Goal: Find contact information: Find contact information

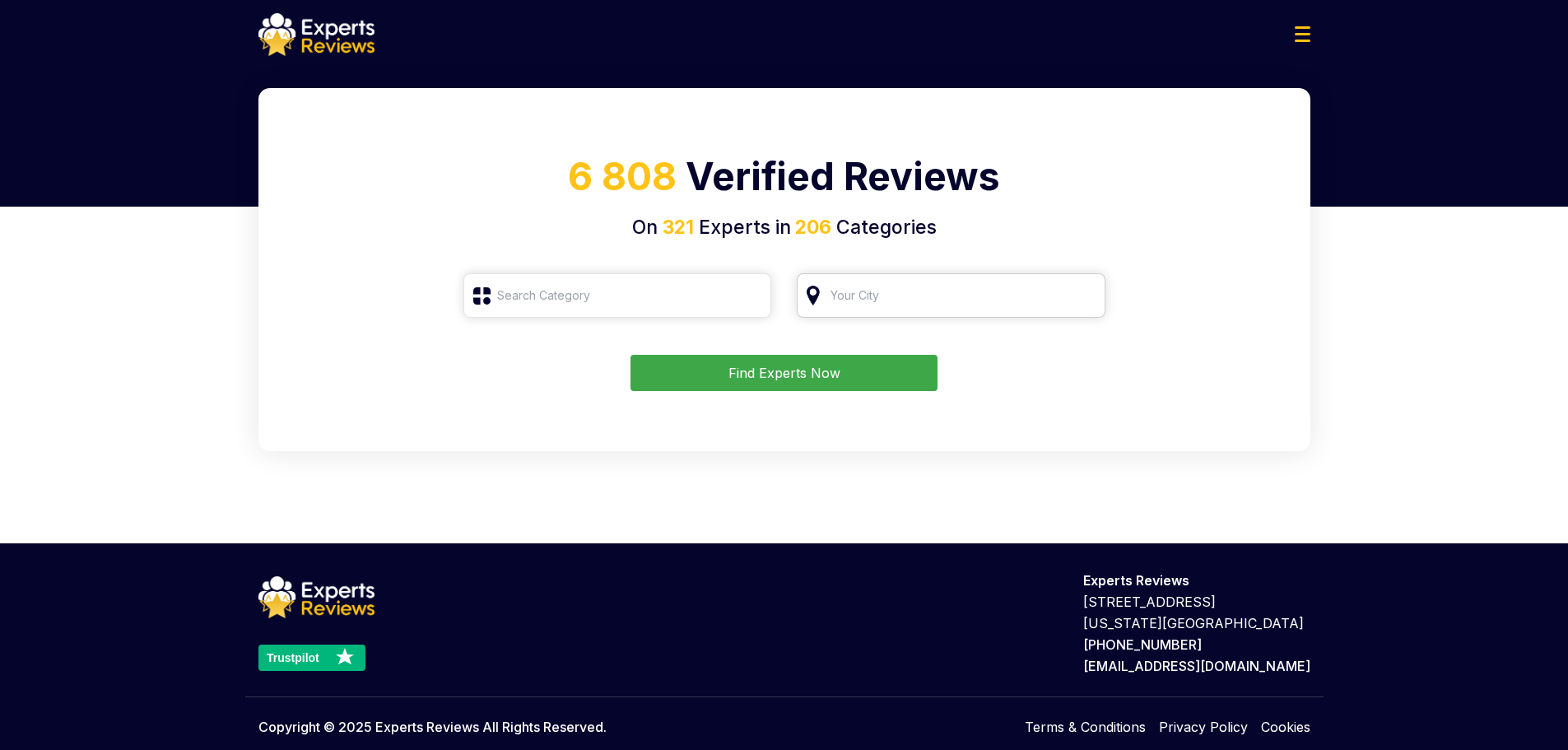
click at [839, 303] on input "search" at bounding box center [951, 295] width 309 height 44
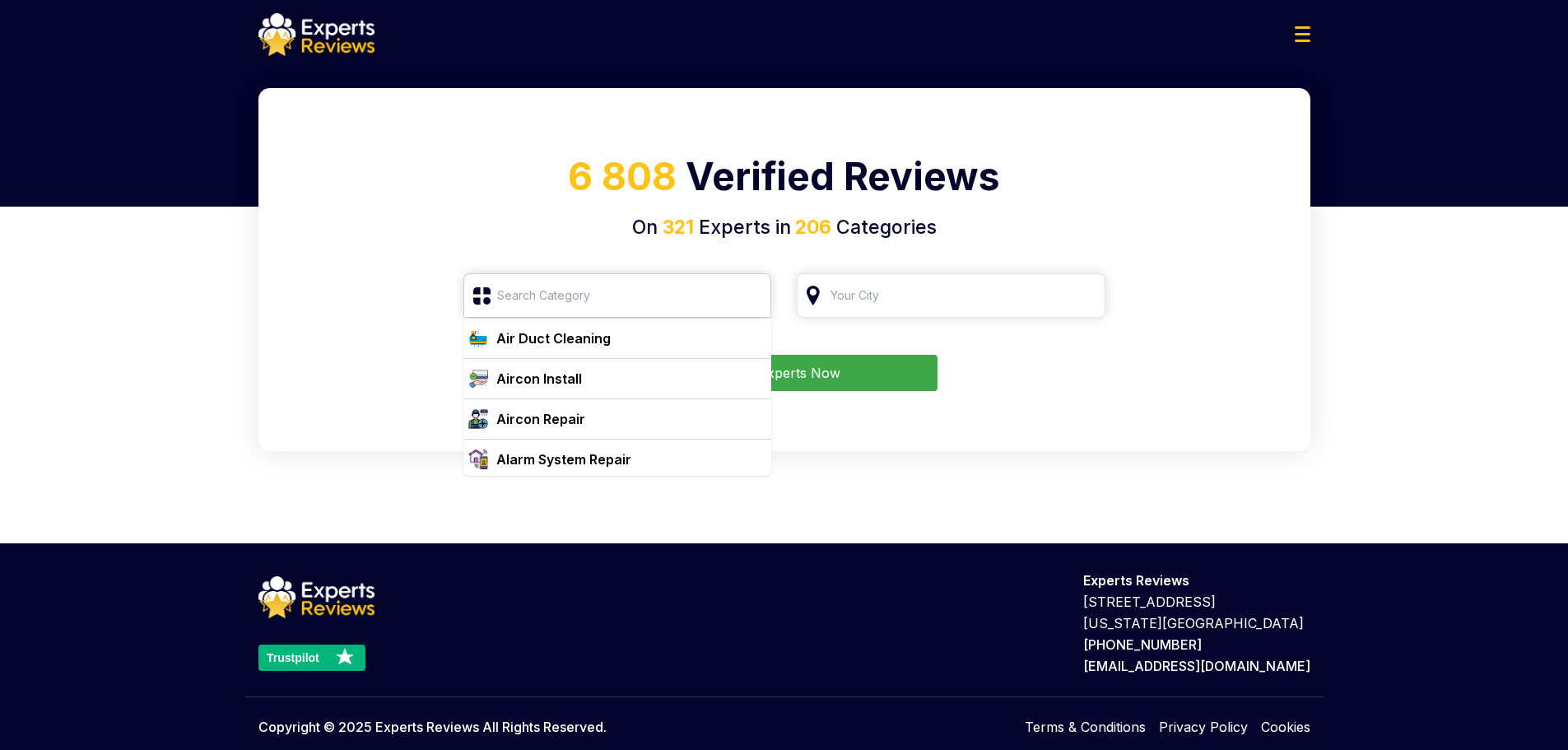
click at [664, 283] on input "search" at bounding box center [618, 295] width 309 height 44
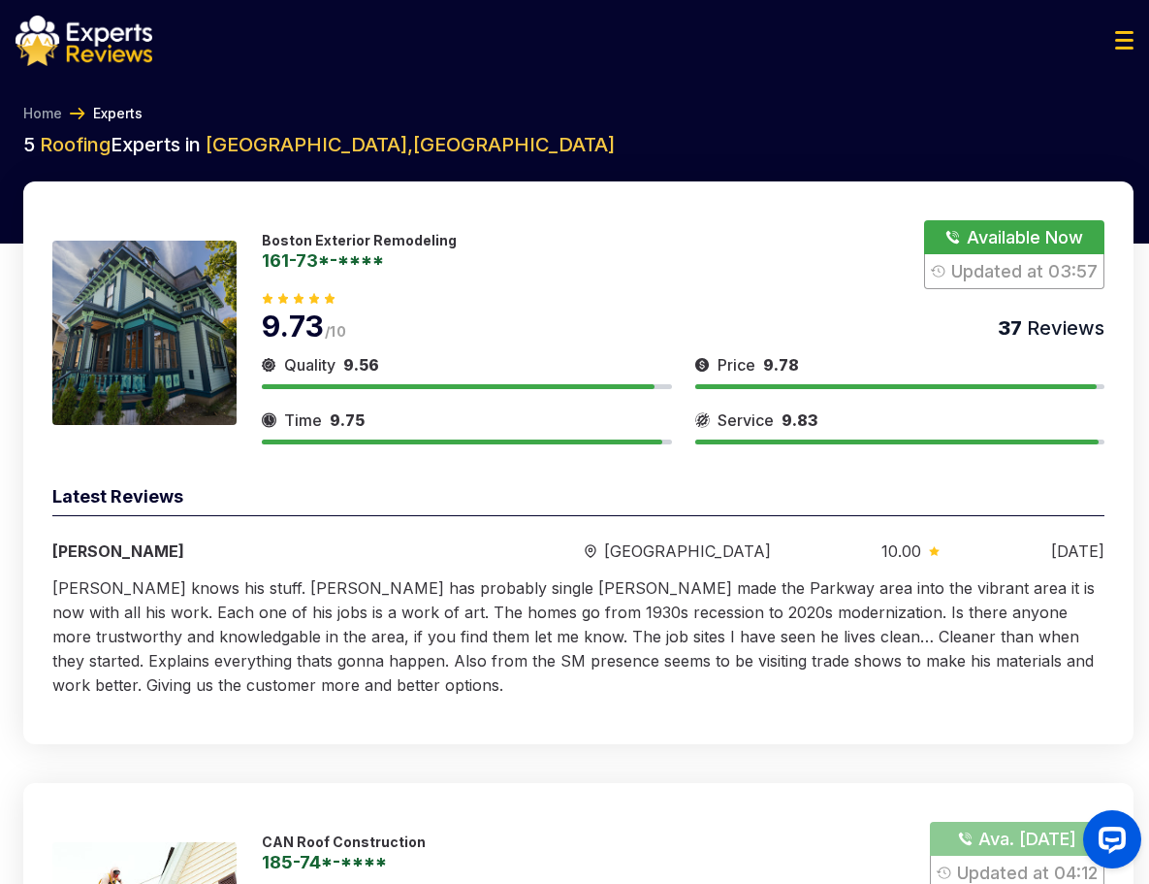
click at [983, 233] on button "Show Number" at bounding box center [1014, 254] width 180 height 69
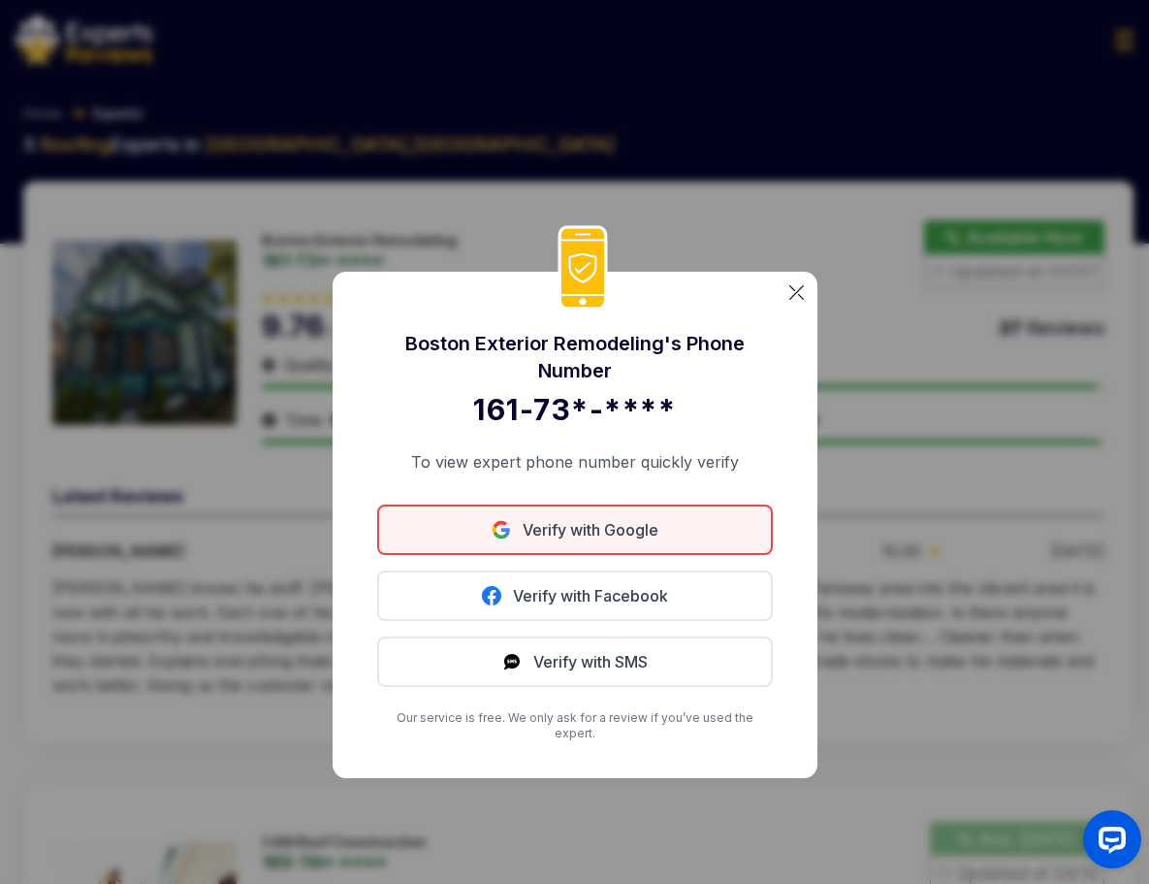
click at [585, 545] on link "Verify with Google" at bounding box center [575, 529] width 396 height 50
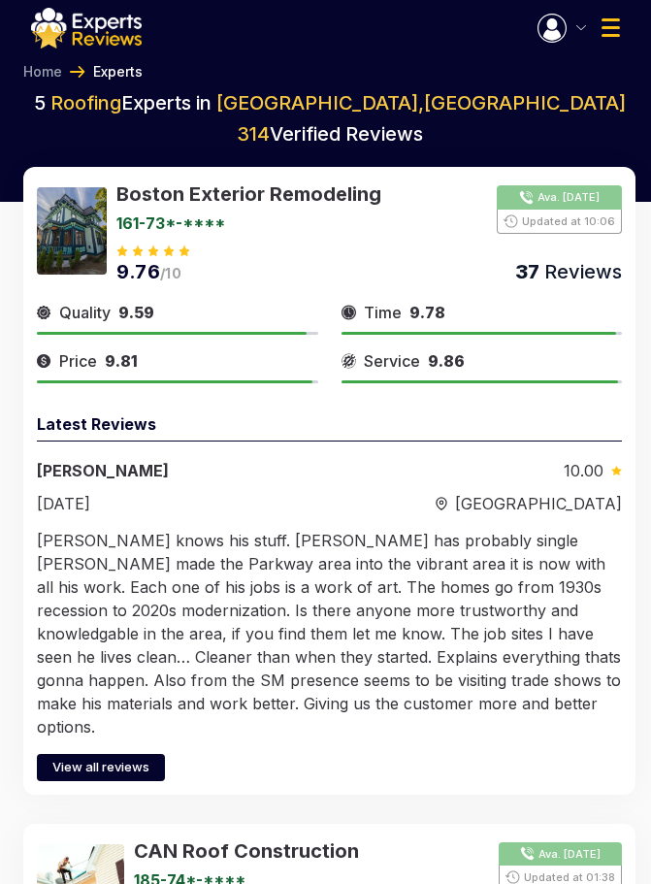
click at [576, 24] on button "button" at bounding box center [561, 28] width 48 height 29
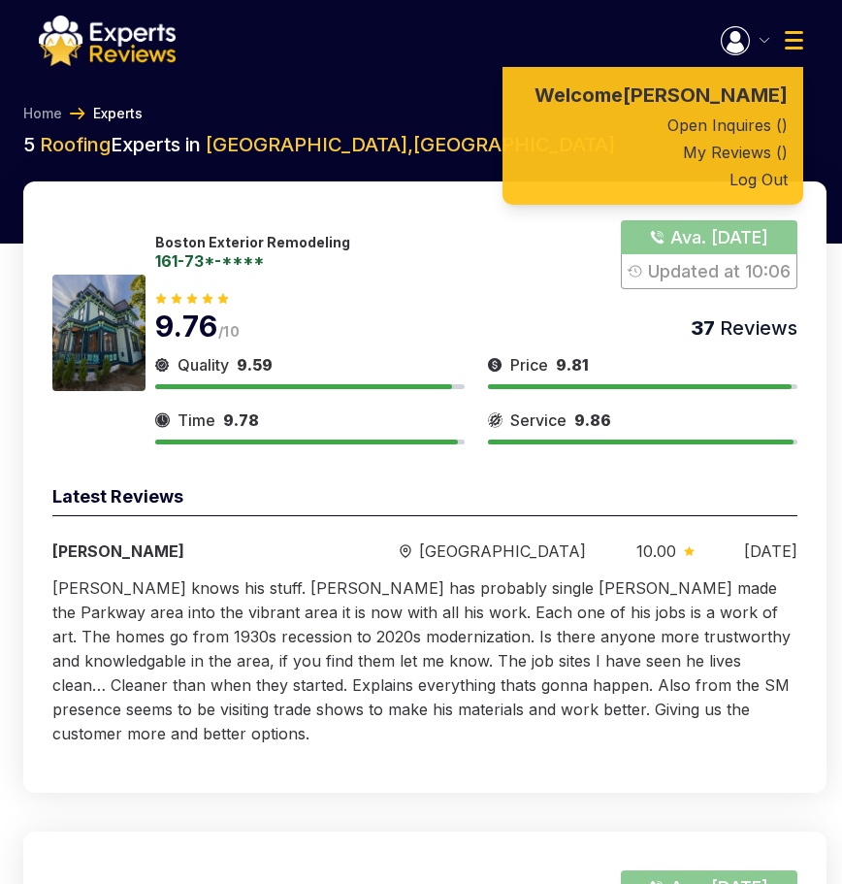
click at [794, 42] on img at bounding box center [794, 40] width 18 height 18
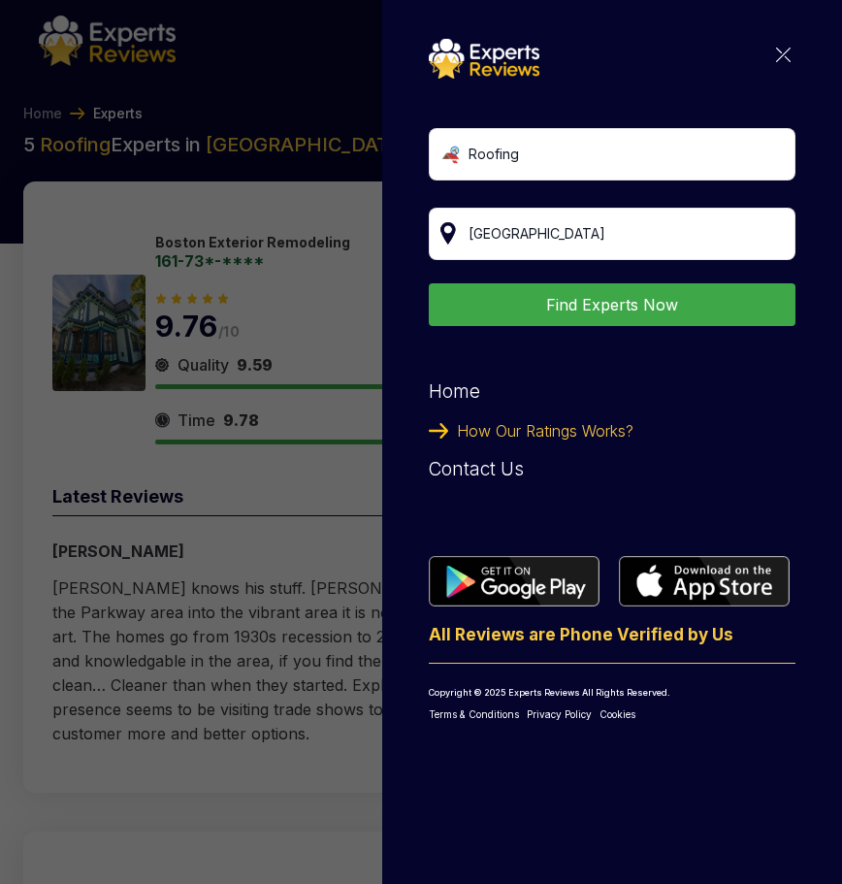
click at [787, 50] on img at bounding box center [783, 55] width 15 height 15
